Goal: Task Accomplishment & Management: Complete application form

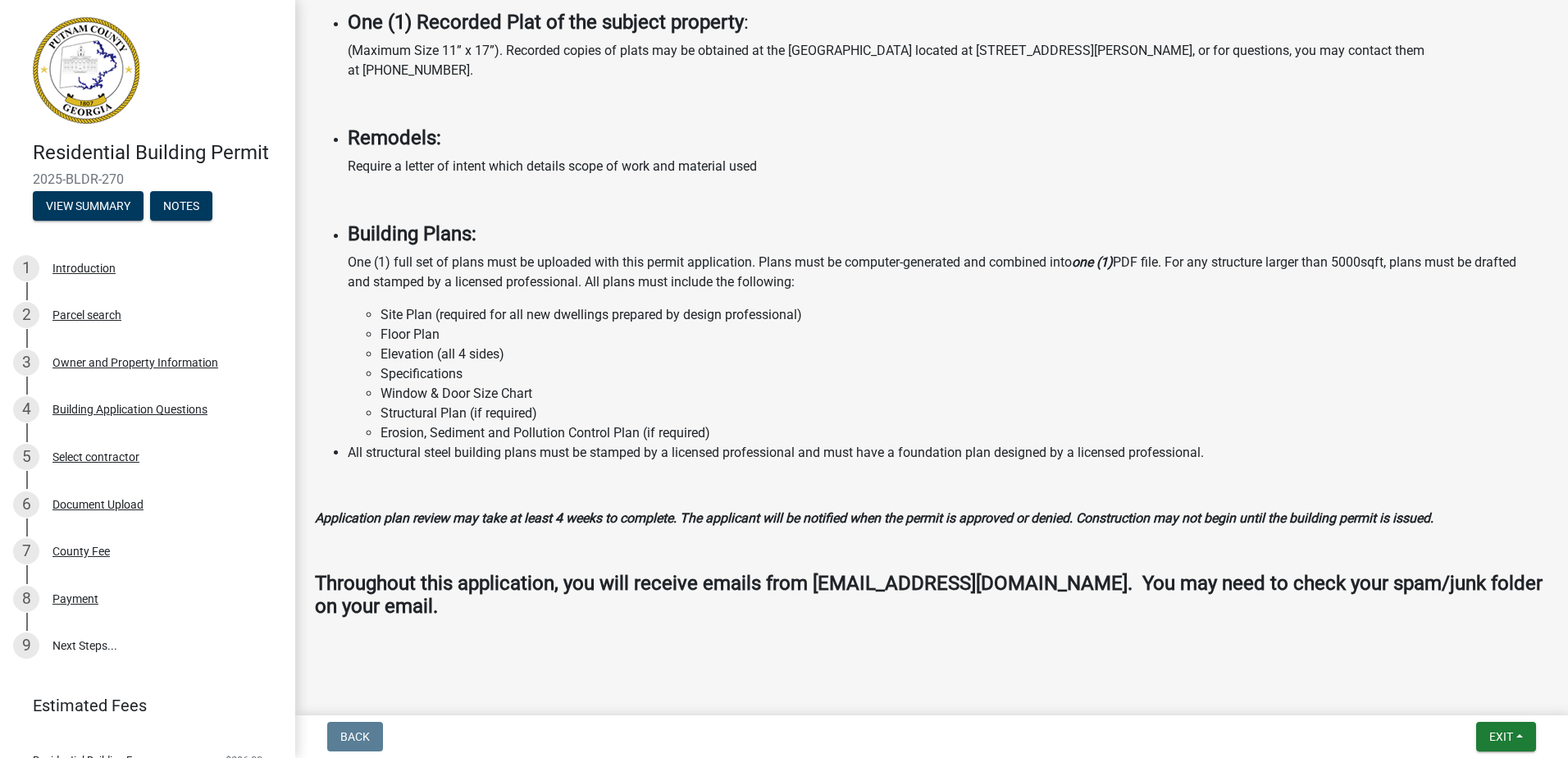
scroll to position [1254, 0]
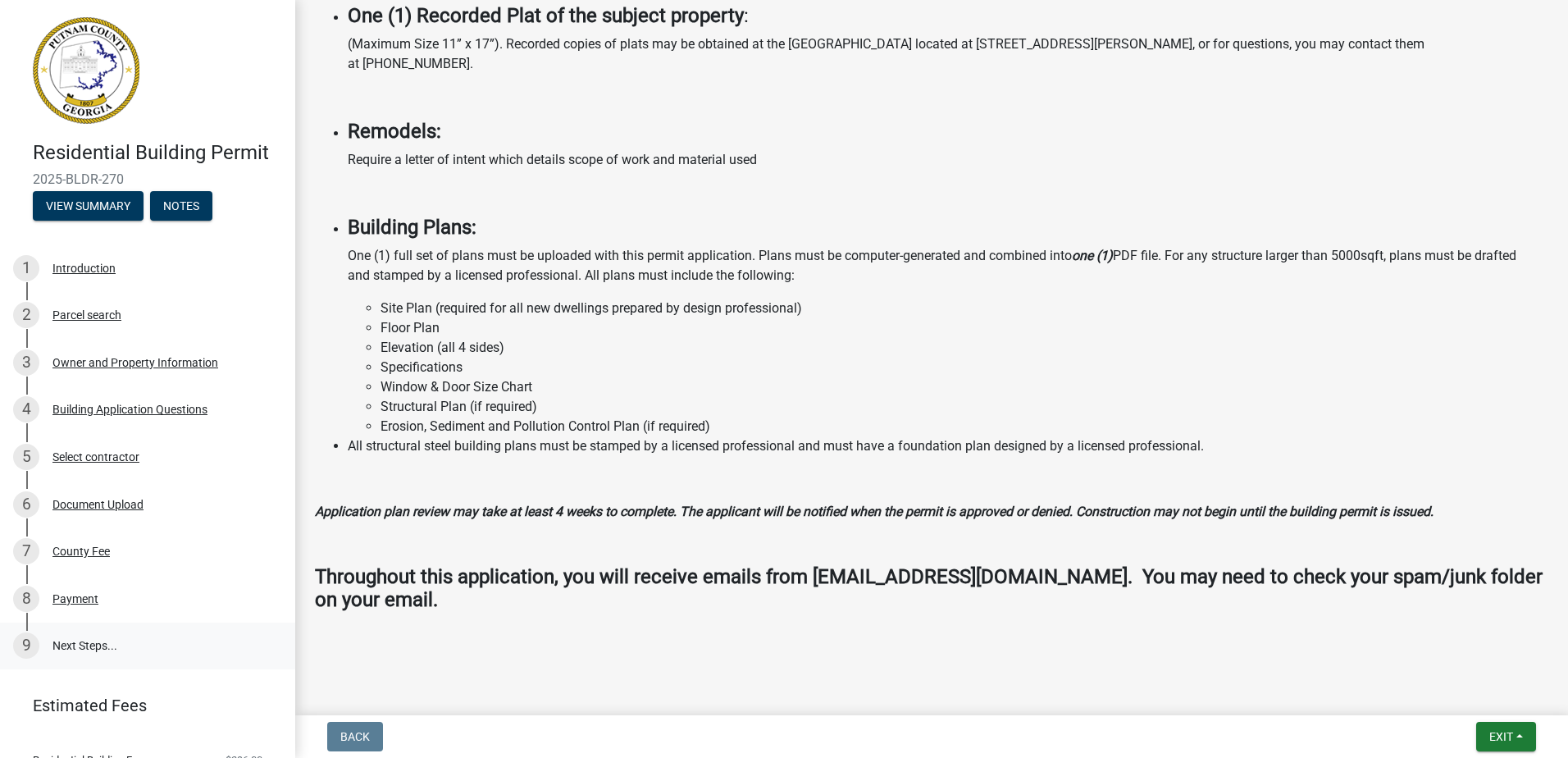
click at [92, 642] on link "9 Next Steps..." at bounding box center [148, 647] width 295 height 48
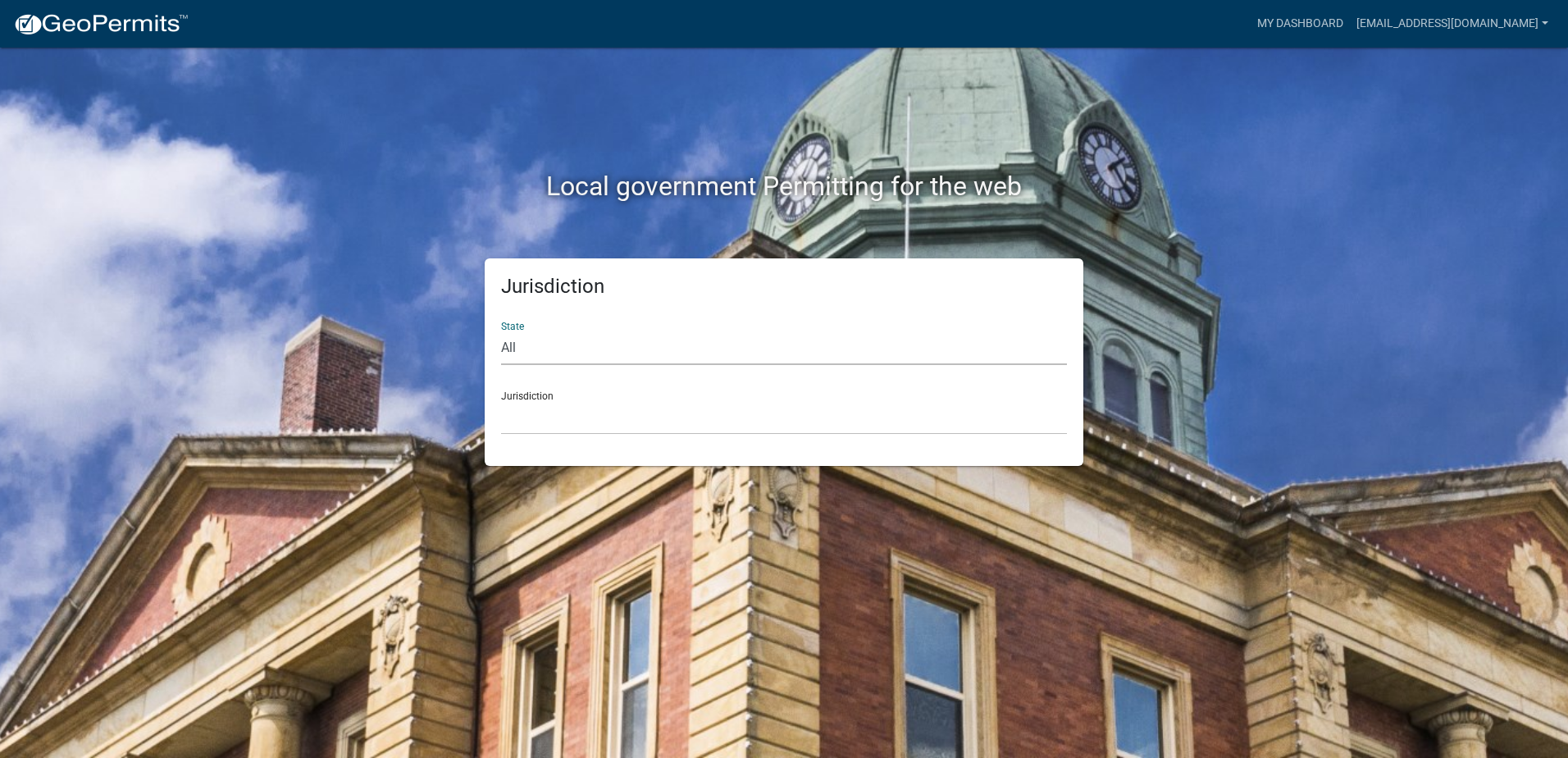
click at [548, 353] on select "All Colorado Georgia Indiana Iowa Kansas Minnesota Ohio South Carolina Wisconsin" at bounding box center [784, 348] width 566 height 34
select select "Georgia"
click at [501, 332] on select "All Colorado Georgia Indiana Iowa Kansas Minnesota Ohio South Carolina Wisconsin" at bounding box center [784, 348] width 566 height 34
click at [581, 419] on select "Carroll County, Georgia Cook County, Georgia Crawford County, Georgia Gilmer Co…" at bounding box center [784, 417] width 566 height 34
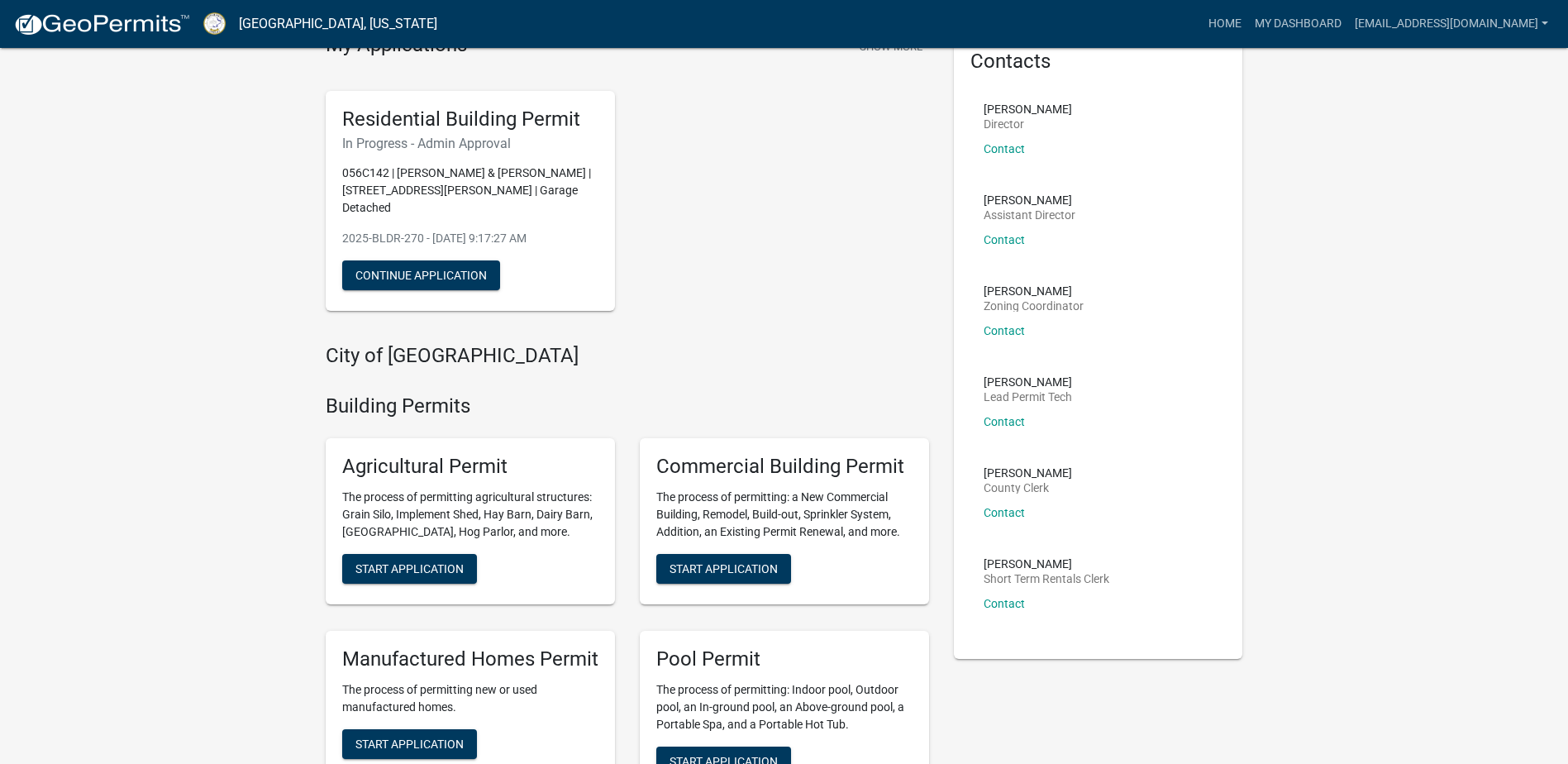
scroll to position [67, 0]
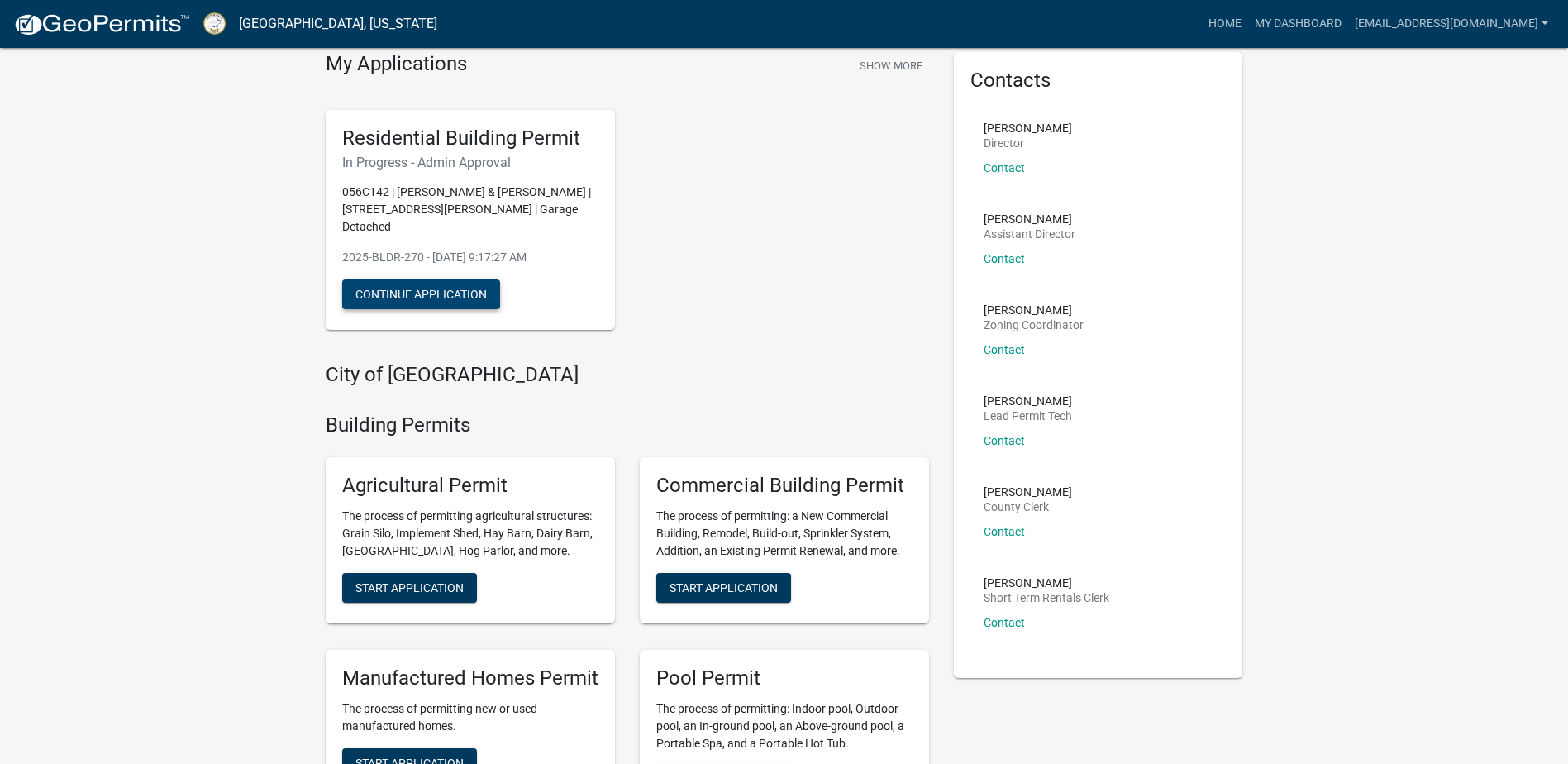
click at [453, 279] on button "Continue Application" at bounding box center [421, 294] width 158 height 30
